Goal: Submit feedback/report problem

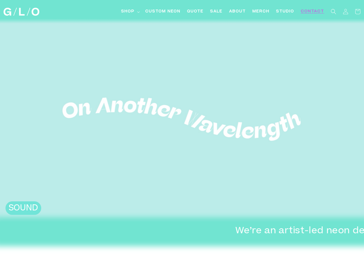
click at [313, 12] on span "Contact" at bounding box center [312, 12] width 23 height 6
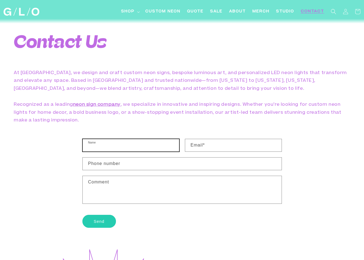
click at [90, 146] on input "Name" at bounding box center [131, 145] width 97 height 12
click at [111, 147] on input "[PERSON_NAME]" at bounding box center [131, 145] width 97 height 12
type input "[PERSON_NAME]"
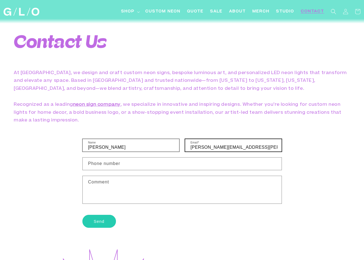
type input "[PERSON_NAME][EMAIL_ADDRESS][PERSON_NAME][DOMAIN_NAME]"
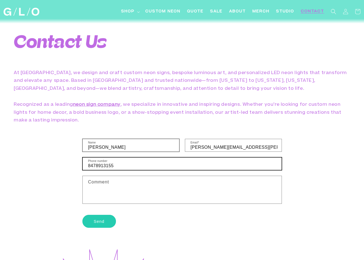
type input "8478913155"
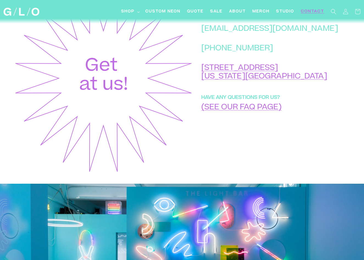
scroll to position [247, 0]
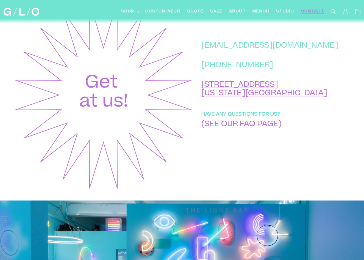
type textarea "Re: Quality Outsourcing Good morning, GLO"
drag, startPoint x: 314, startPoint y: 58, endPoint x: 223, endPoint y: 58, distance: 91.0
click at [223, 58] on div "[EMAIL_ADDRESS][DOMAIN_NAME] [PHONE_NUMBER] [STREET_ADDRESS][US_STATE] HAVE ANY…" at bounding box center [271, 95] width 157 height 190
drag, startPoint x: 227, startPoint y: 59, endPoint x: 313, endPoint y: 59, distance: 86.1
click at [313, 50] on p "[EMAIL_ADDRESS][DOMAIN_NAME]" at bounding box center [270, 46] width 137 height 9
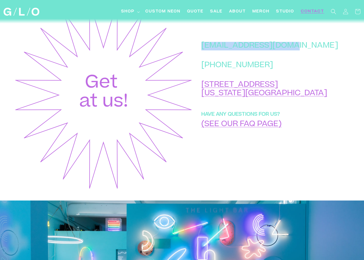
copy p "[EMAIL_ADDRESS][DOMAIN_NAME]"
